Goal: Transaction & Acquisition: Purchase product/service

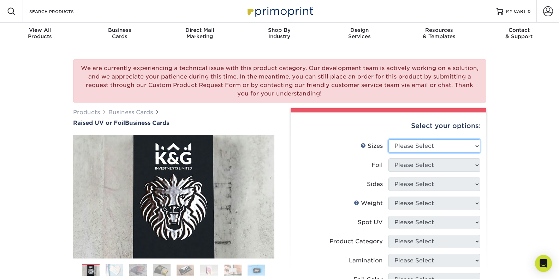
click at [435, 144] on select "Please Select 2" x 3.5" - Standard" at bounding box center [435, 145] width 92 height 13
select select "2.00x3.50"
click at [389, 139] on select "Please Select 2" x 3.5" - Standard" at bounding box center [435, 145] width 92 height 13
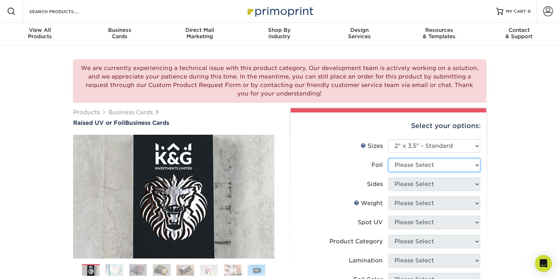
click at [423, 165] on select "Please Select No Yes" at bounding box center [435, 164] width 92 height 13
select select "0"
click at [389, 158] on select "Please Select No Yes" at bounding box center [435, 164] width 92 height 13
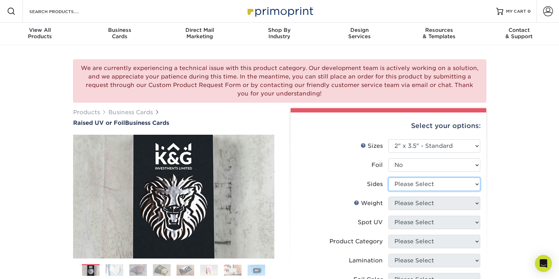
click at [411, 184] on select "Please Select Print Both Sides Print Front Only" at bounding box center [435, 183] width 92 height 13
select select "13abbda7-1d64-4f25-8bb2-c179b224825d"
click at [389, 177] on select "Please Select Print Both Sides Print Front Only" at bounding box center [435, 183] width 92 height 13
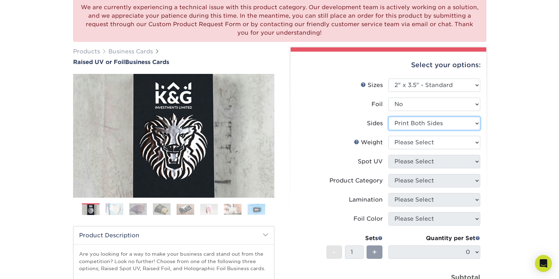
scroll to position [71, 0]
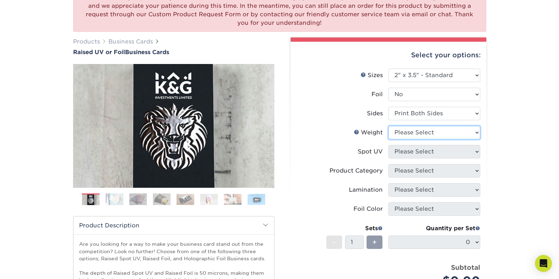
click at [418, 134] on select "Please Select 16PT" at bounding box center [435, 132] width 92 height 13
select select "16PT"
click at [389, 126] on select "Please Select 16PT" at bounding box center [435, 132] width 92 height 13
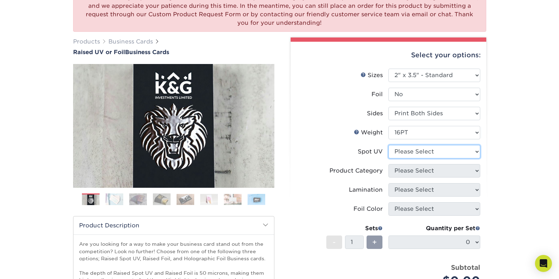
click at [408, 151] on select "Please Select No Spot UV Front Only" at bounding box center [435, 151] width 92 height 13
click at [389, 145] on select "Please Select No Spot UV Front Only" at bounding box center [435, 151] width 92 height 13
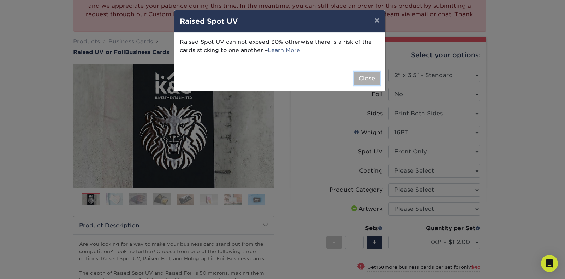
click at [366, 79] on button "Close" at bounding box center [366, 78] width 25 height 13
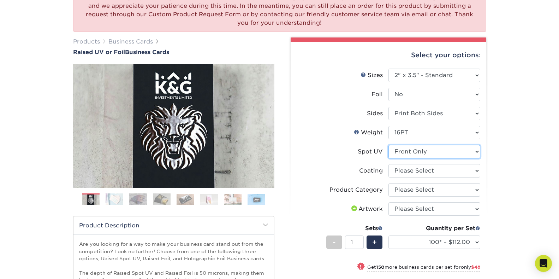
click at [412, 152] on select "Please Select No Spot UV Front Only" at bounding box center [435, 151] width 92 height 13
select select "-1"
click at [389, 145] on select "Please Select No Spot UV Front Only" at bounding box center [435, 151] width 92 height 13
select select
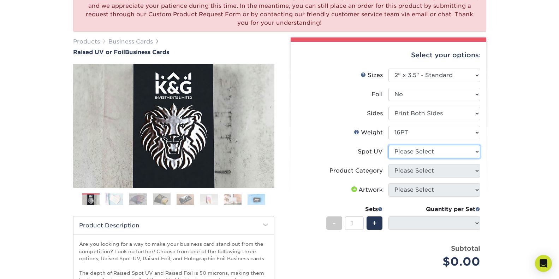
click at [414, 155] on select "Please Select No Spot UV Front Only" at bounding box center [435, 151] width 92 height 13
select select "3"
click at [389, 145] on select "Please Select No Spot UV Front Only" at bounding box center [435, 151] width 92 height 13
select select
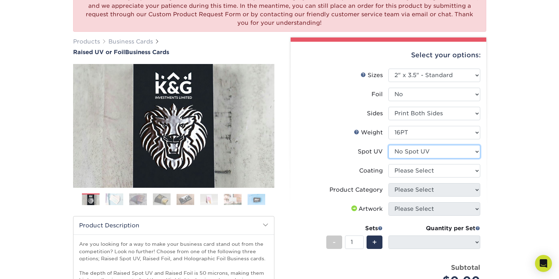
scroll to position [106, 0]
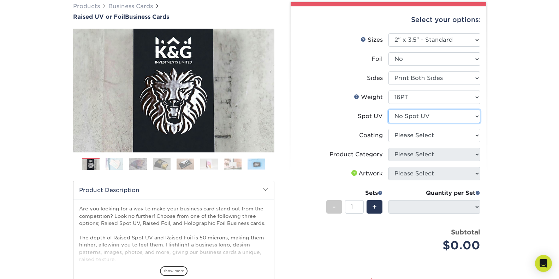
click at [415, 111] on select "Please Select No Spot UV Front Only" at bounding box center [435, 116] width 92 height 13
select select "1"
click at [389, 110] on select "Please Select No Spot UV Front Only" at bounding box center [435, 116] width 92 height 13
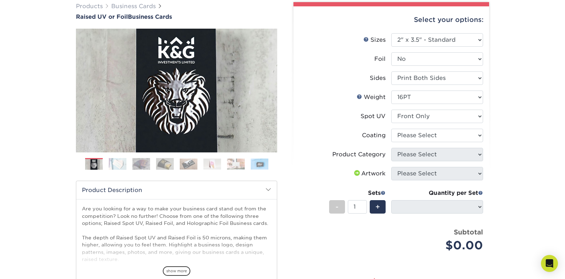
select select "-1"
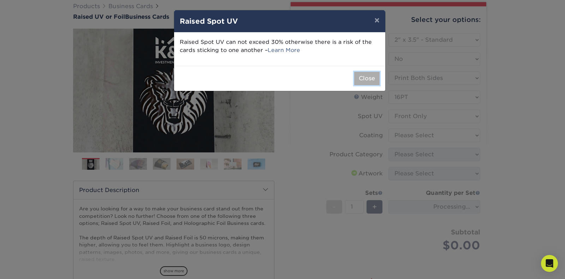
click at [361, 77] on button "Close" at bounding box center [366, 78] width 25 height 13
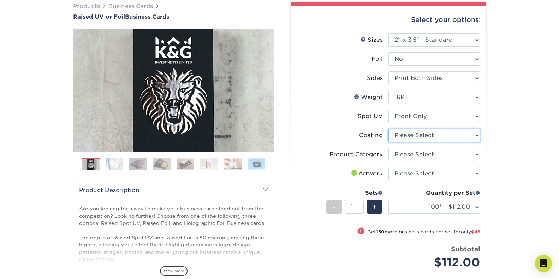
click at [416, 136] on select at bounding box center [435, 135] width 92 height 13
click at [389, 129] on select at bounding box center [435, 135] width 92 height 13
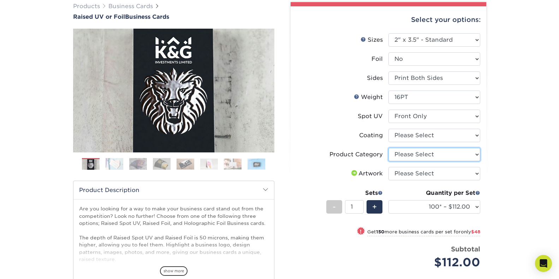
click at [417, 153] on select "Please Select Business Cards" at bounding box center [435, 154] width 92 height 13
select select "3b5148f1-0588-4f88-a218-97bcfdce65c1"
click at [389, 148] on select "Please Select Business Cards" at bounding box center [435, 154] width 92 height 13
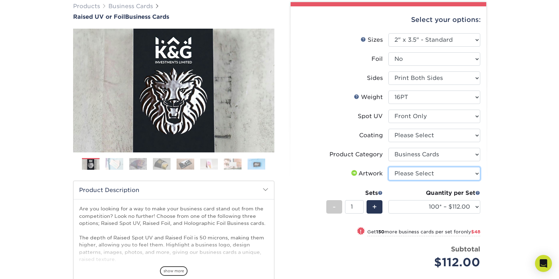
click at [418, 171] on select "Please Select I will upload files I need a design - $100" at bounding box center [435, 173] width 92 height 13
select select "upload"
click at [389, 167] on select "Please Select I will upload files I need a design - $100" at bounding box center [435, 173] width 92 height 13
click at [357, 207] on input "1" at bounding box center [354, 206] width 19 height 13
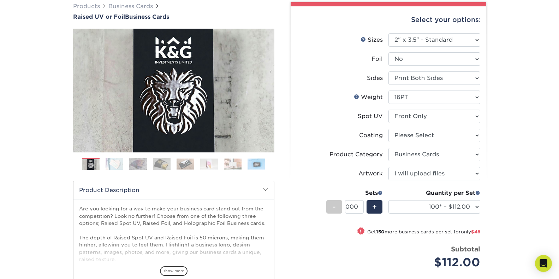
click at [509, 216] on div "We are currently experiencing a technical issue with this product category. Our…" at bounding box center [279, 164] width 559 height 451
type input "50"
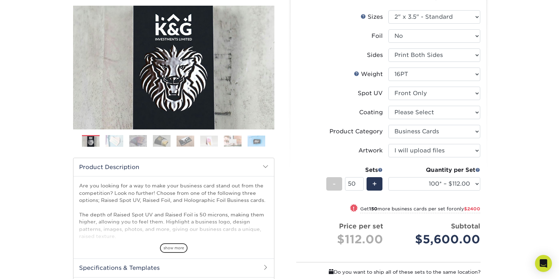
scroll to position [141, 0]
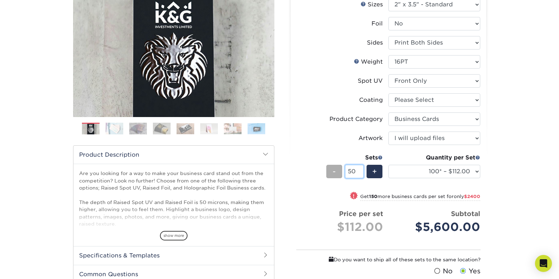
drag, startPoint x: 357, startPoint y: 171, endPoint x: 326, endPoint y: 170, distance: 30.4
click at [327, 170] on div "- 50 +" at bounding box center [355, 173] width 57 height 16
type input "10"
click at [515, 188] on div "We are currently experiencing a technical issue with this product category. Our…" at bounding box center [279, 144] width 559 height 480
